Goal: Check status

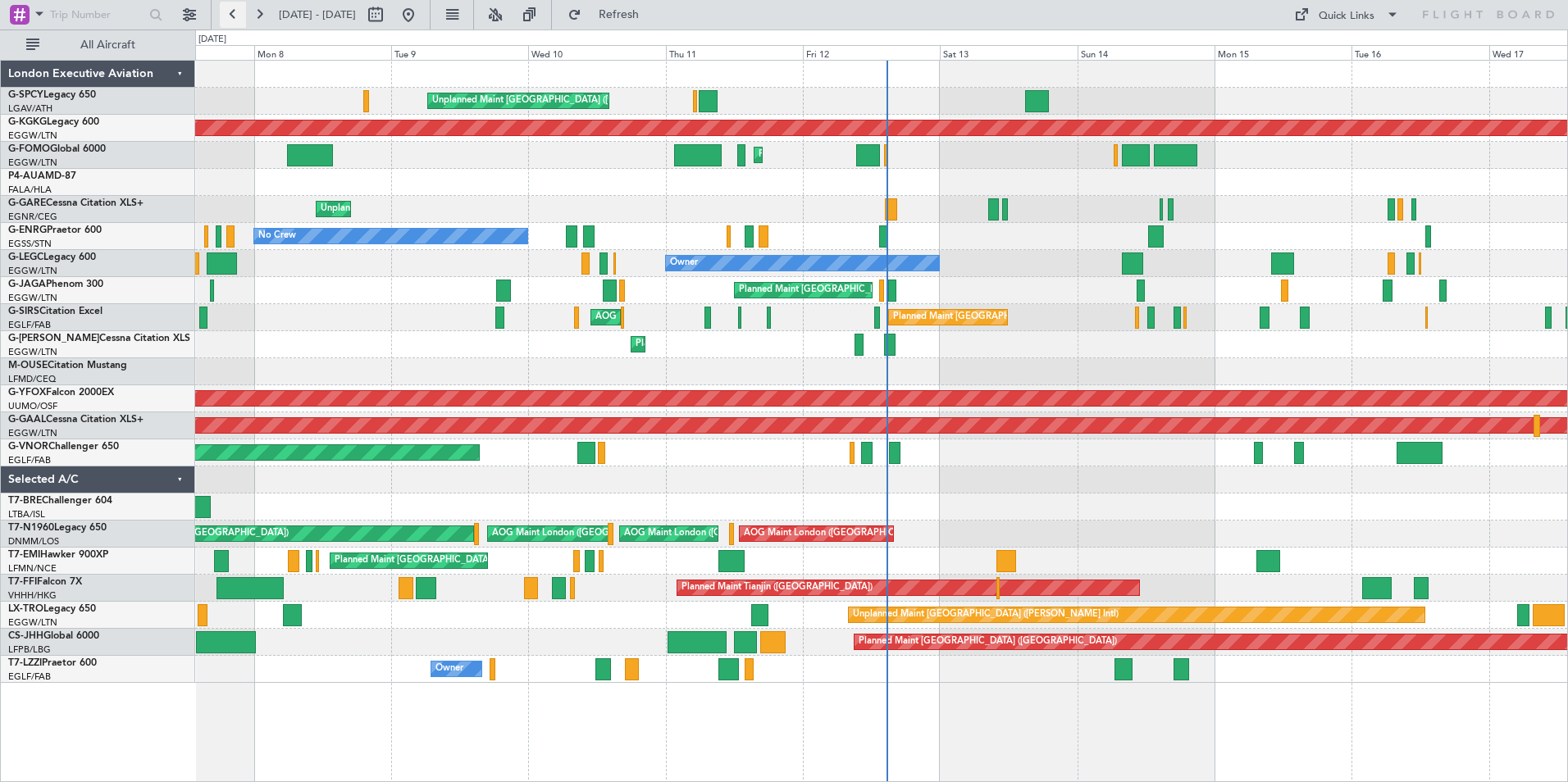
click at [231, 12] on button at bounding box center [232, 15] width 26 height 26
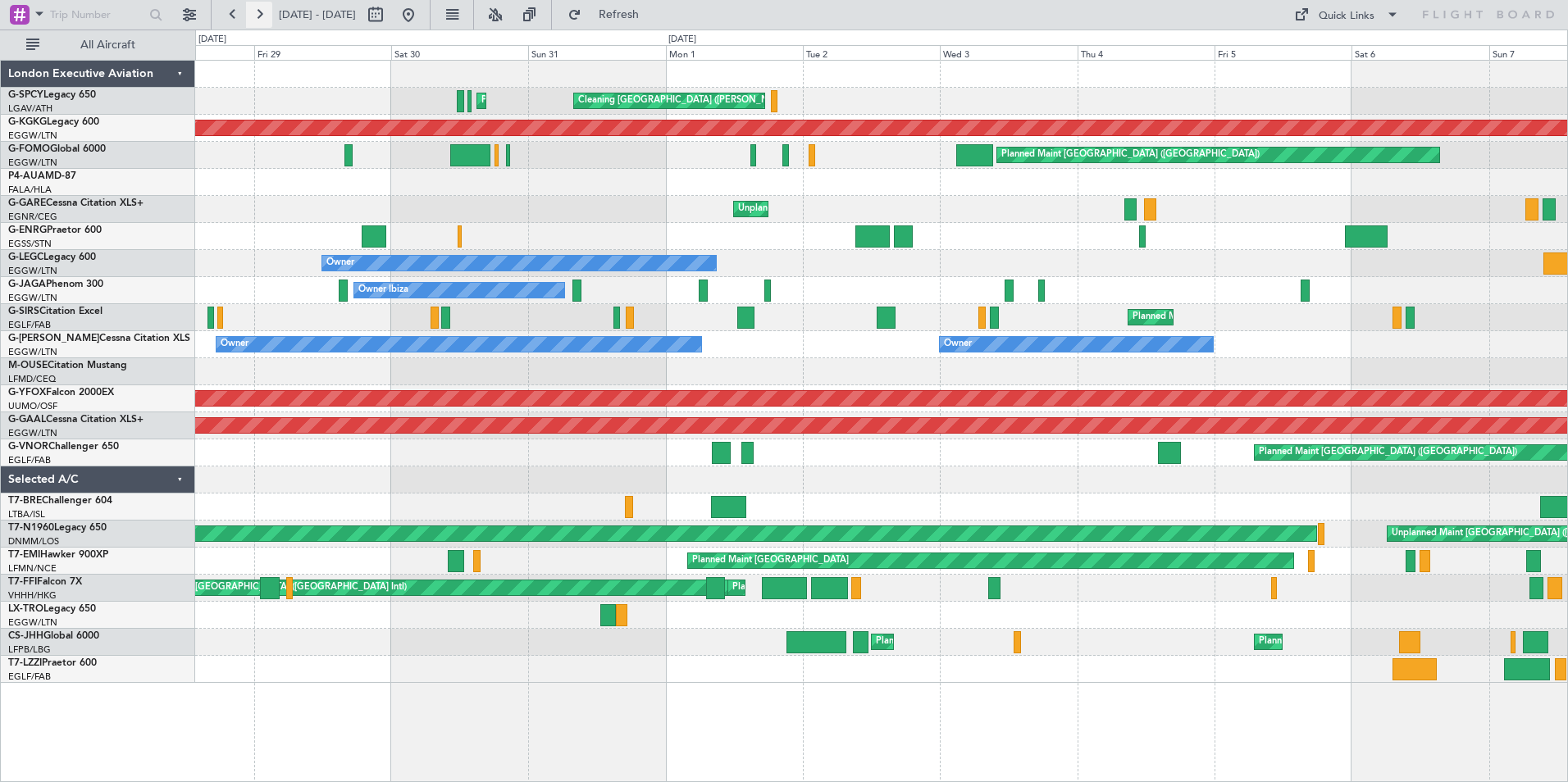
click at [265, 15] on button at bounding box center [259, 15] width 26 height 26
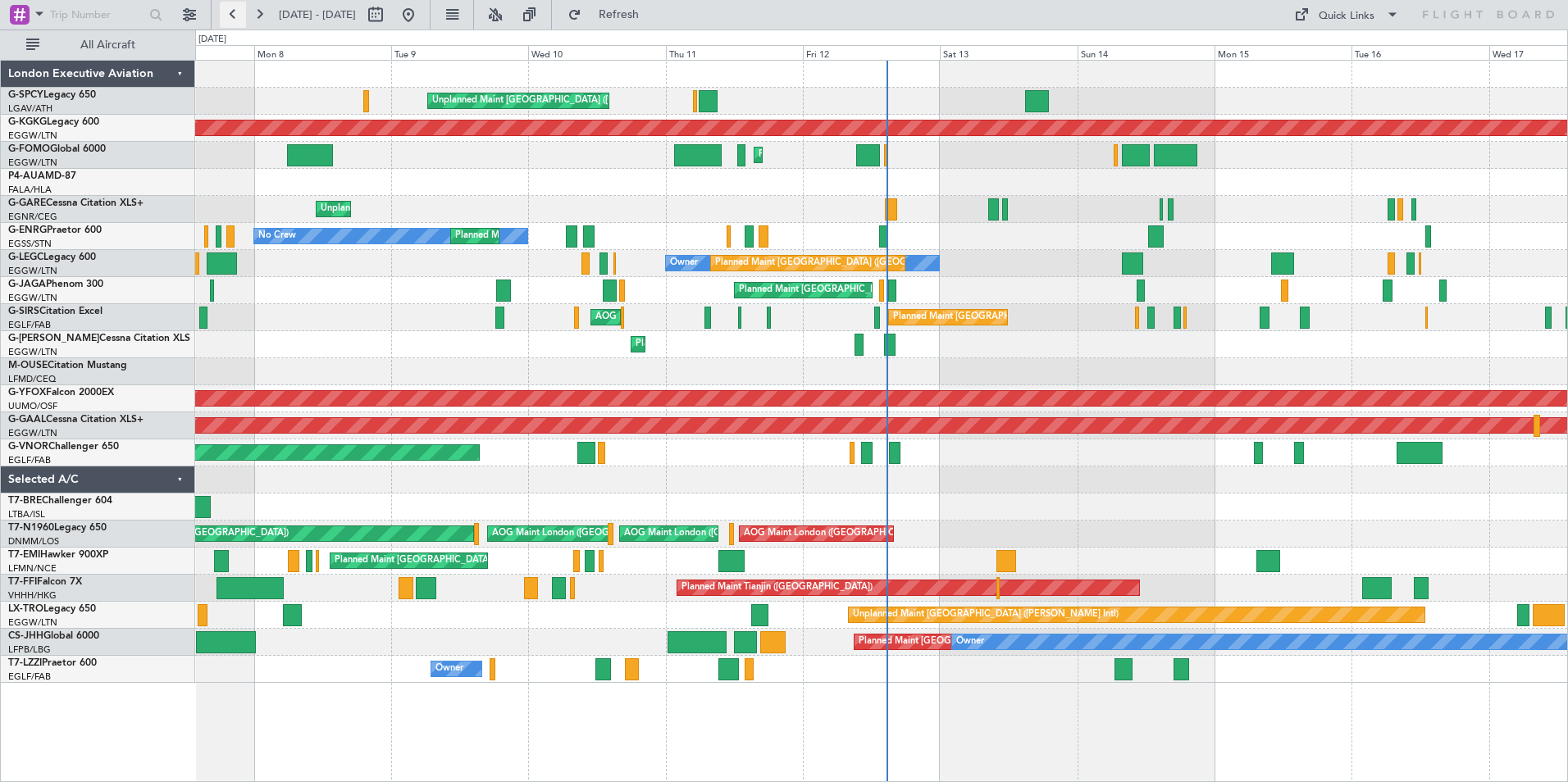
click at [242, 19] on button at bounding box center [232, 15] width 26 height 26
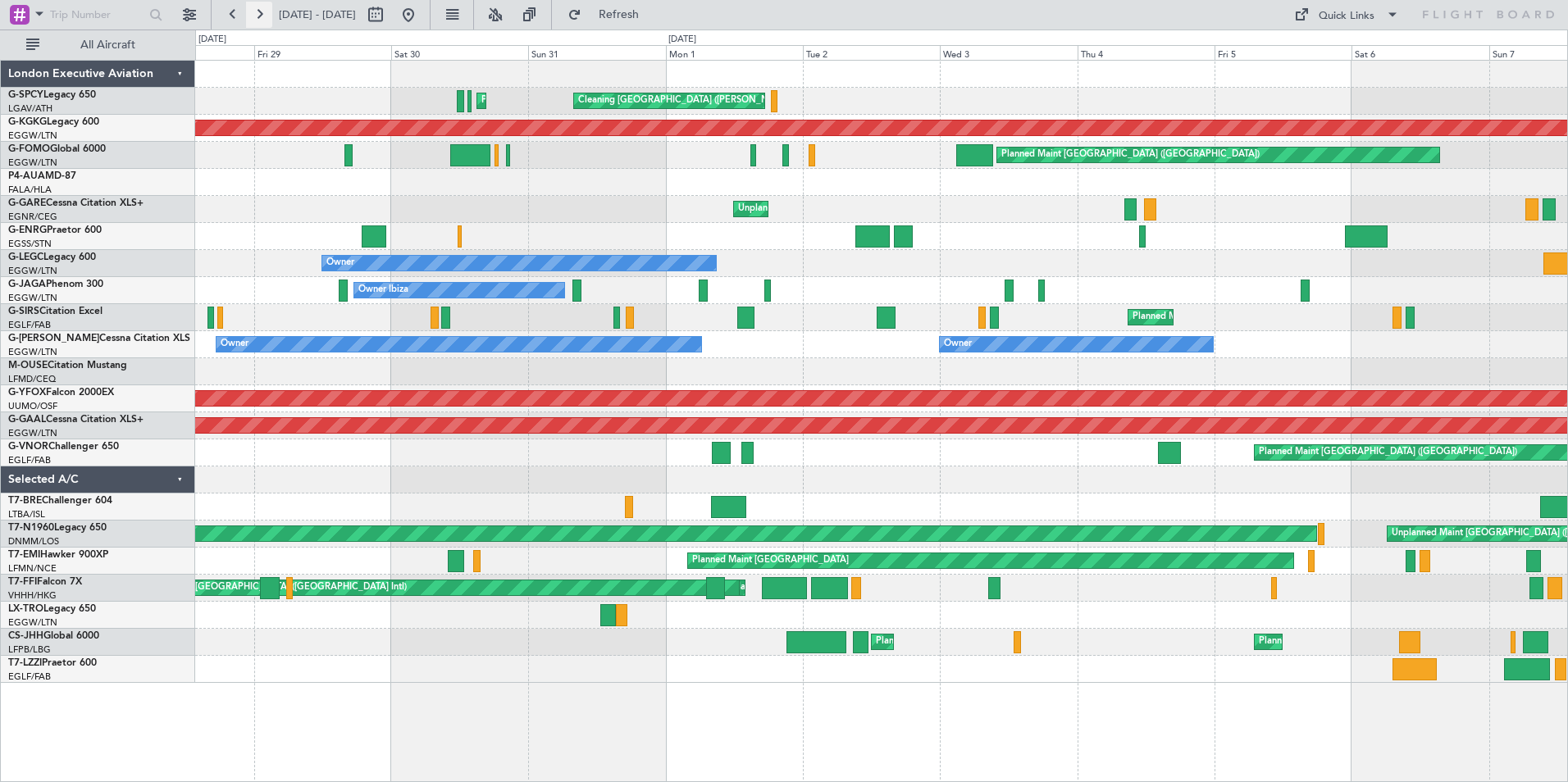
click at [252, 18] on button at bounding box center [259, 15] width 26 height 26
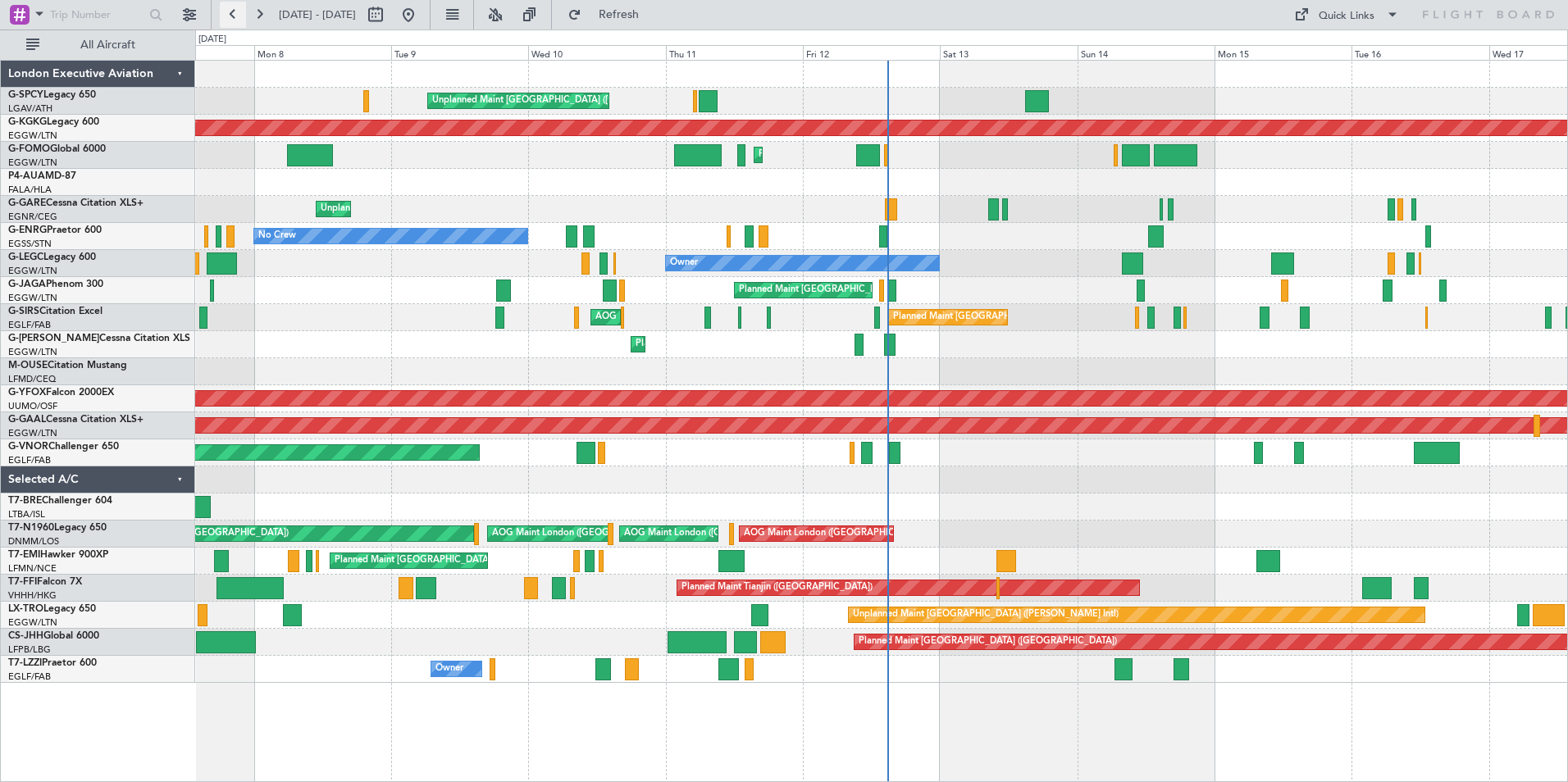
click at [232, 13] on button at bounding box center [232, 15] width 26 height 26
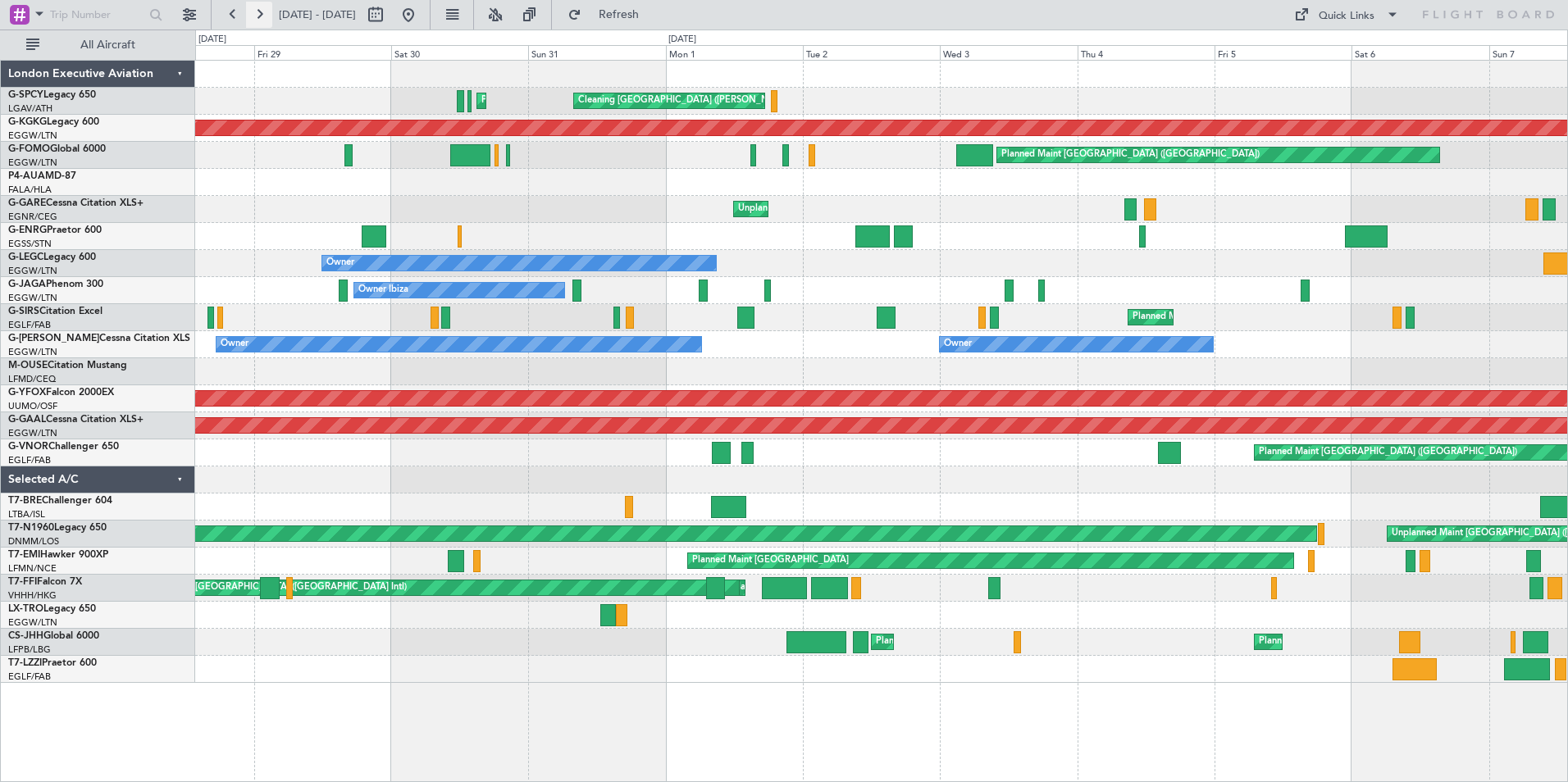
click at [261, 22] on button at bounding box center [259, 15] width 26 height 26
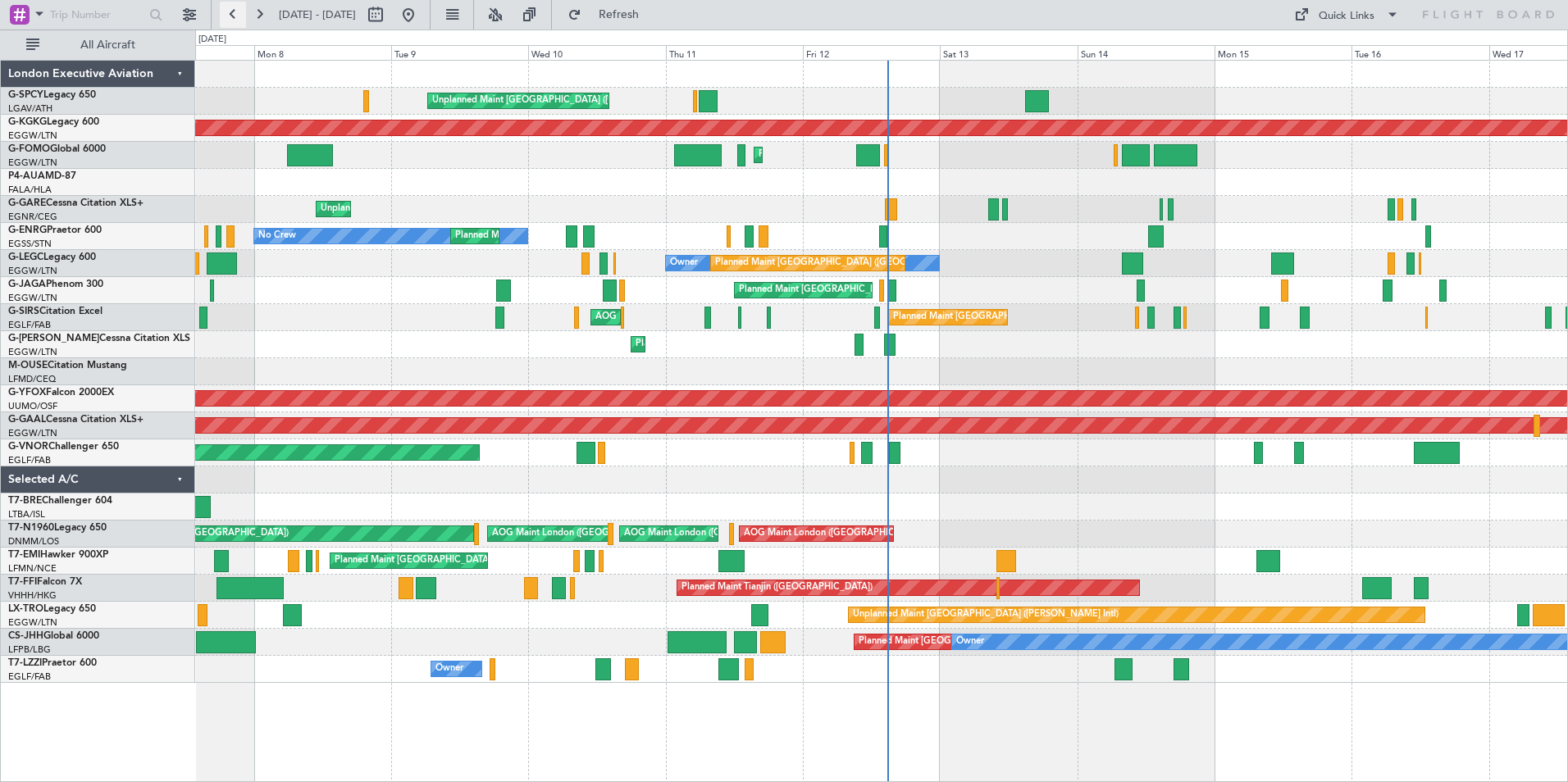
click at [229, 13] on button at bounding box center [232, 15] width 26 height 26
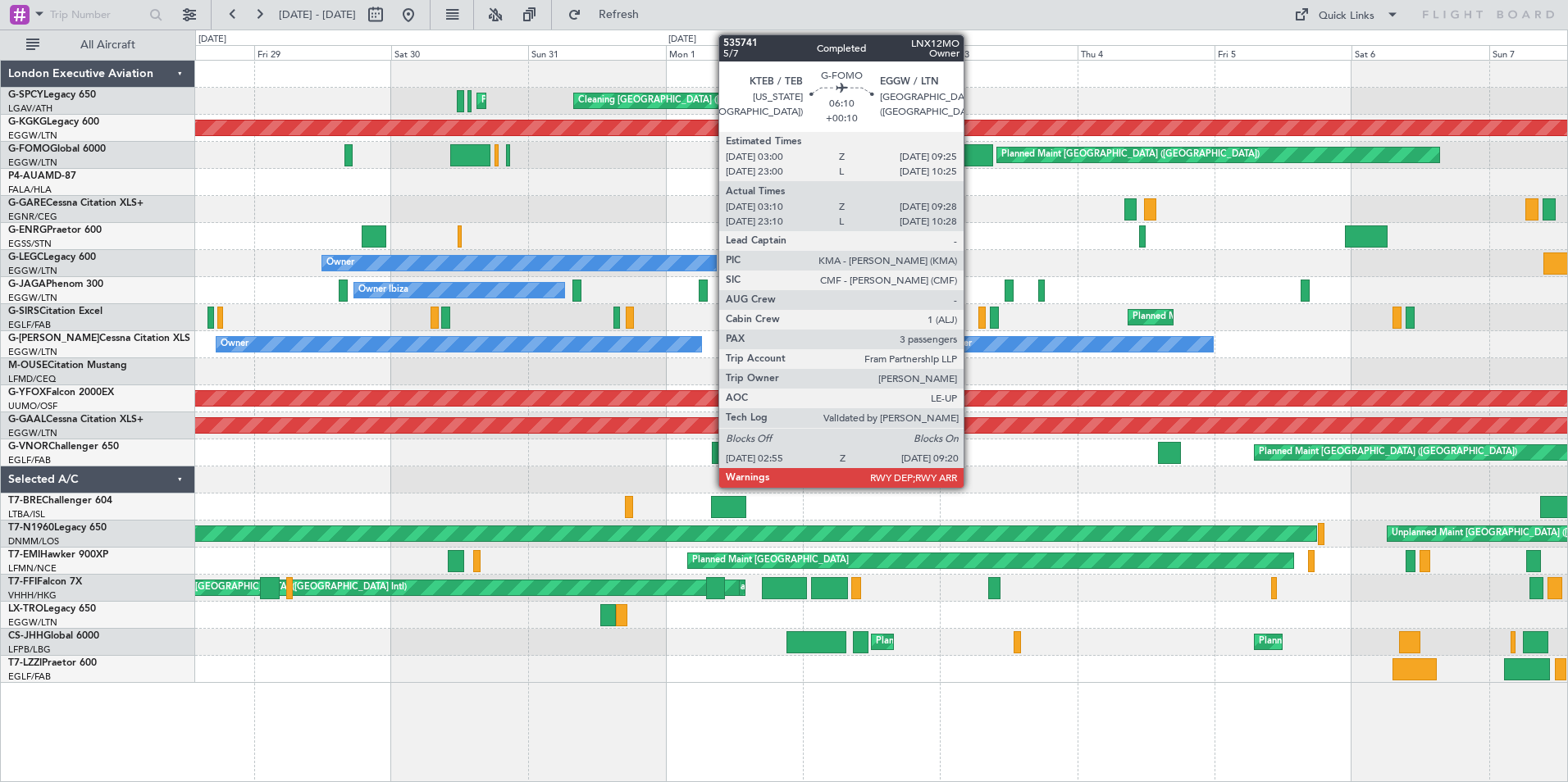
click at [971, 149] on div at bounding box center [975, 155] width 37 height 22
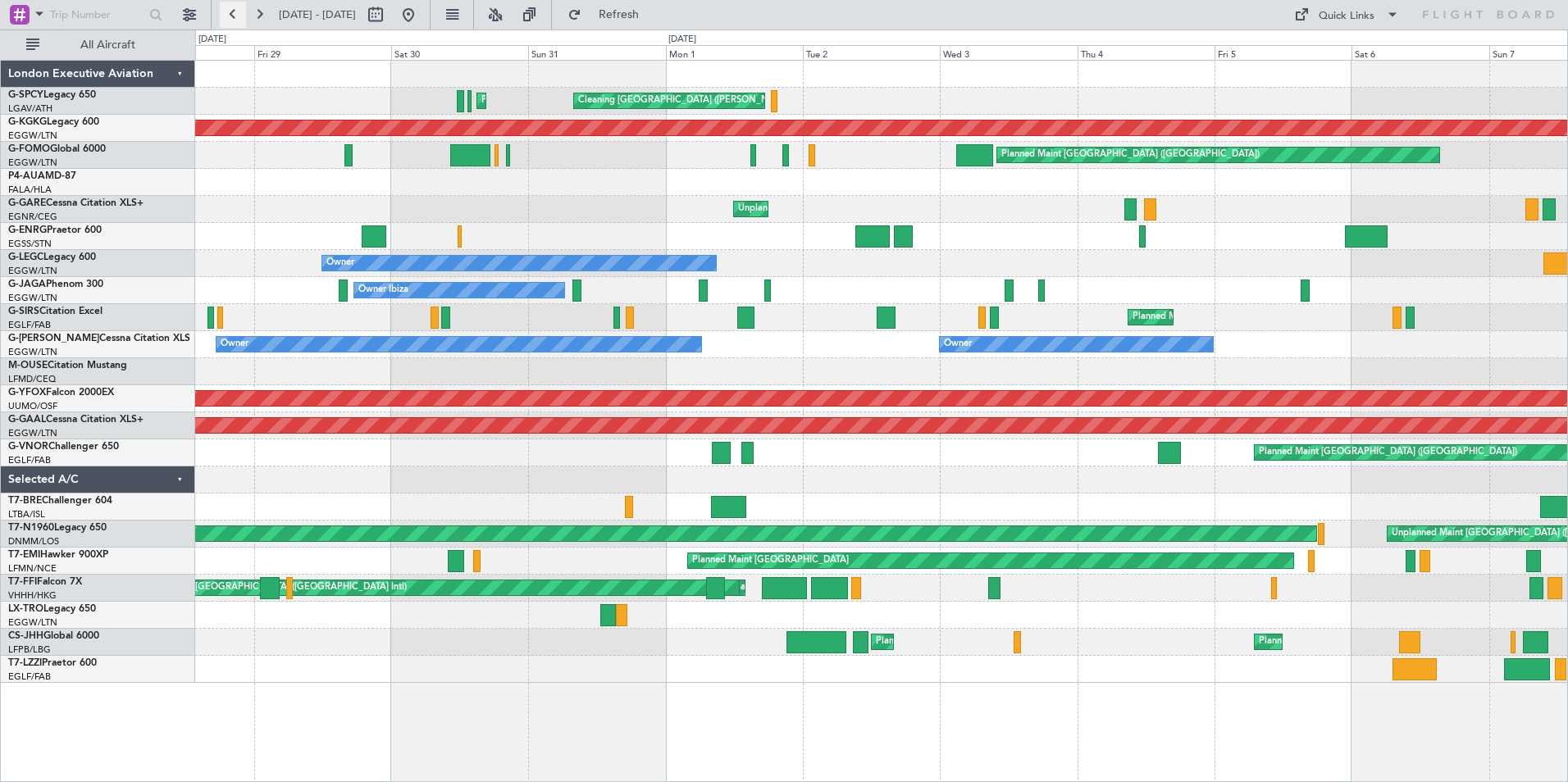
click at [232, 12] on button at bounding box center [232, 15] width 26 height 26
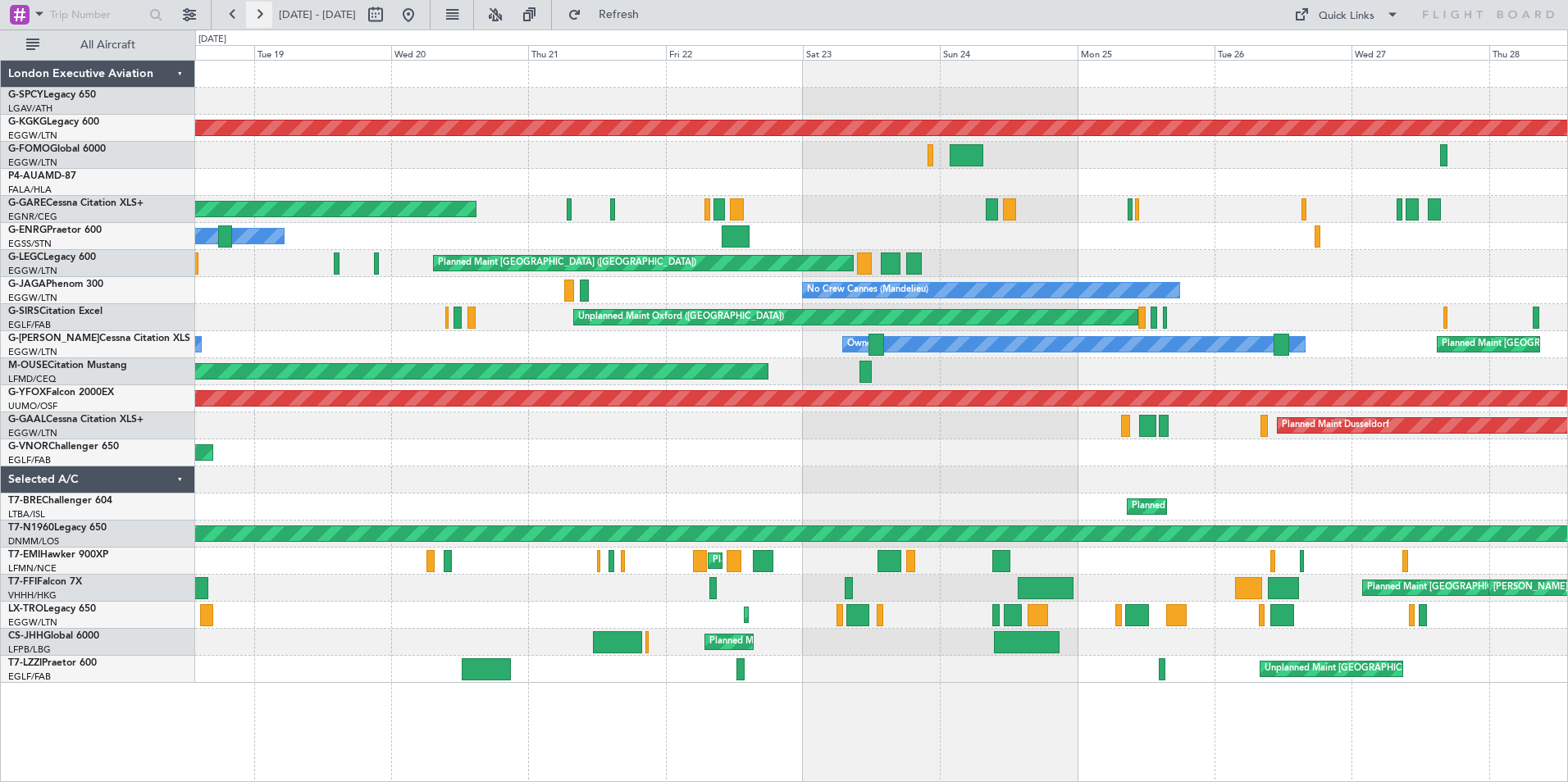
click at [259, 6] on button at bounding box center [259, 15] width 26 height 26
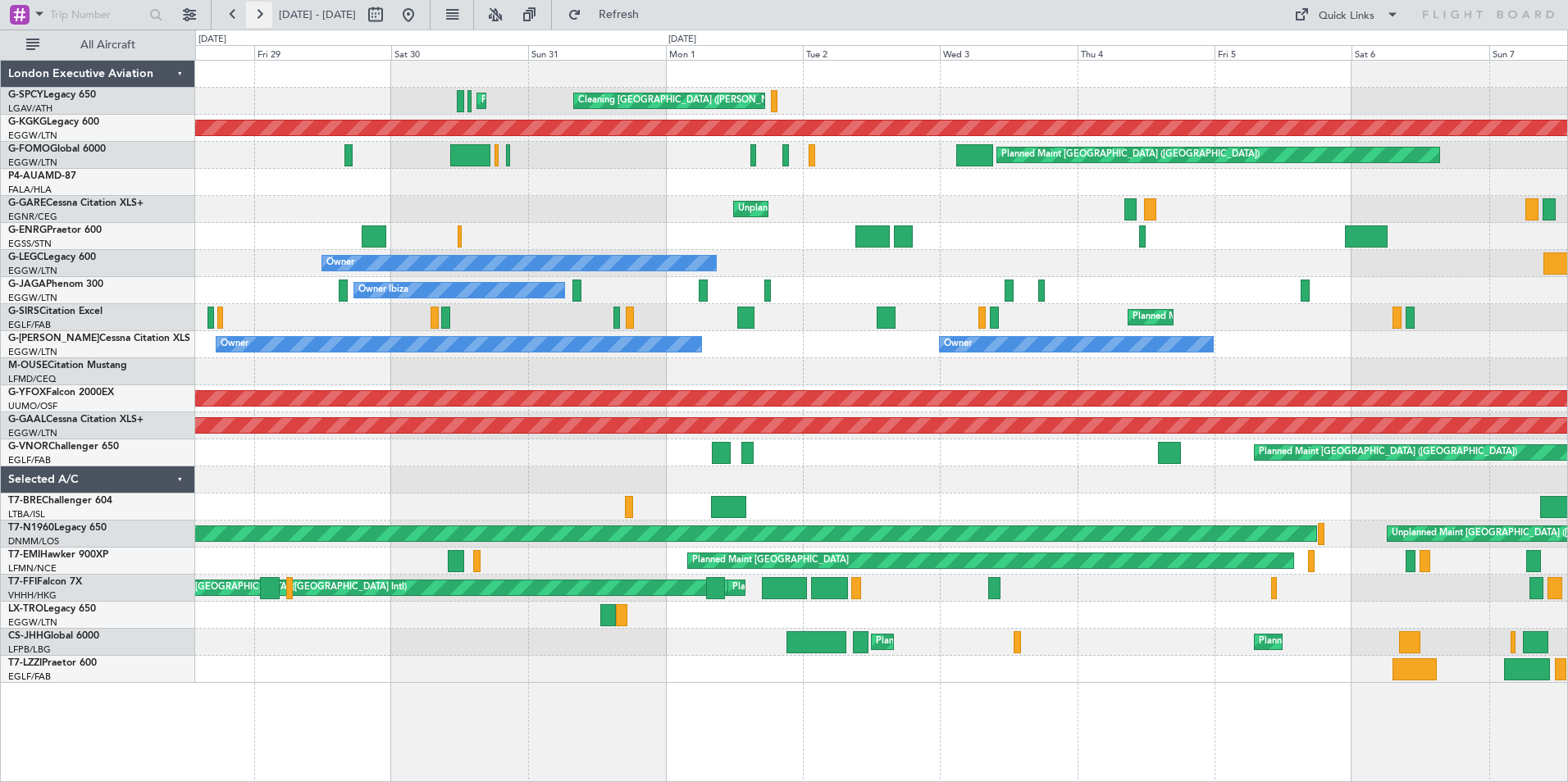
click at [265, 18] on button at bounding box center [259, 15] width 26 height 26
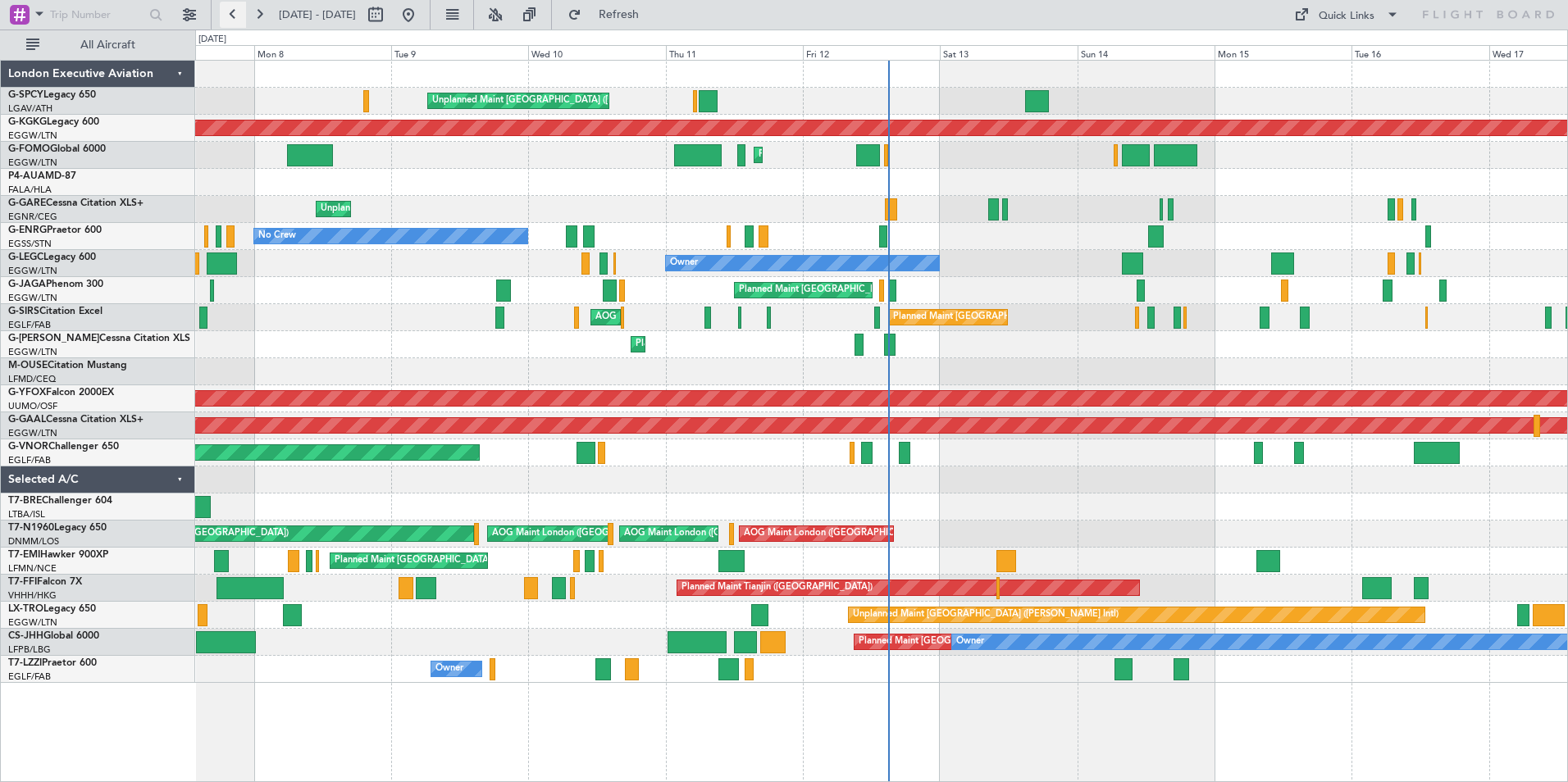
click at [239, 14] on button at bounding box center [232, 15] width 26 height 26
